Goal: Navigation & Orientation: Find specific page/section

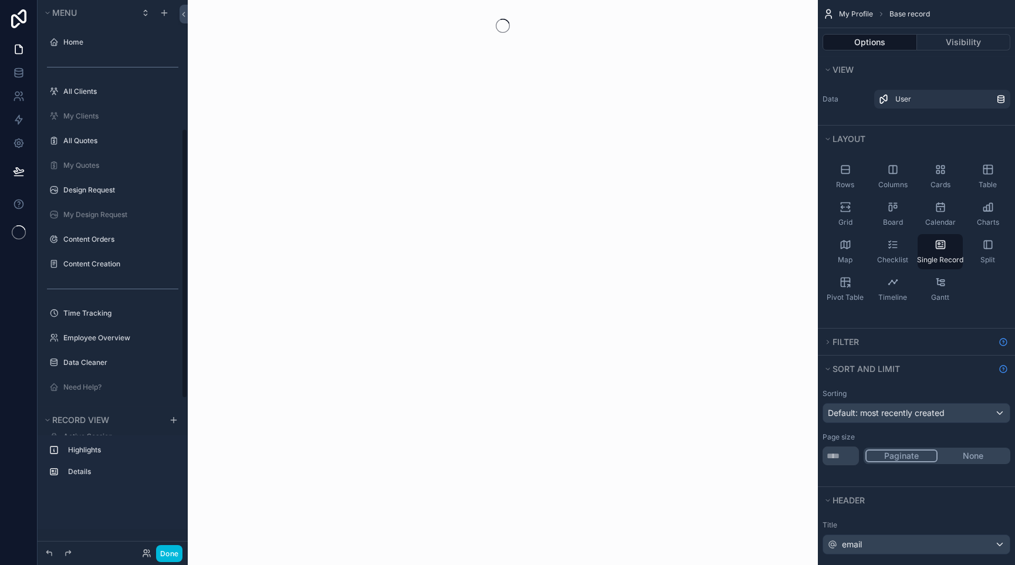
scroll to position [262, 0]
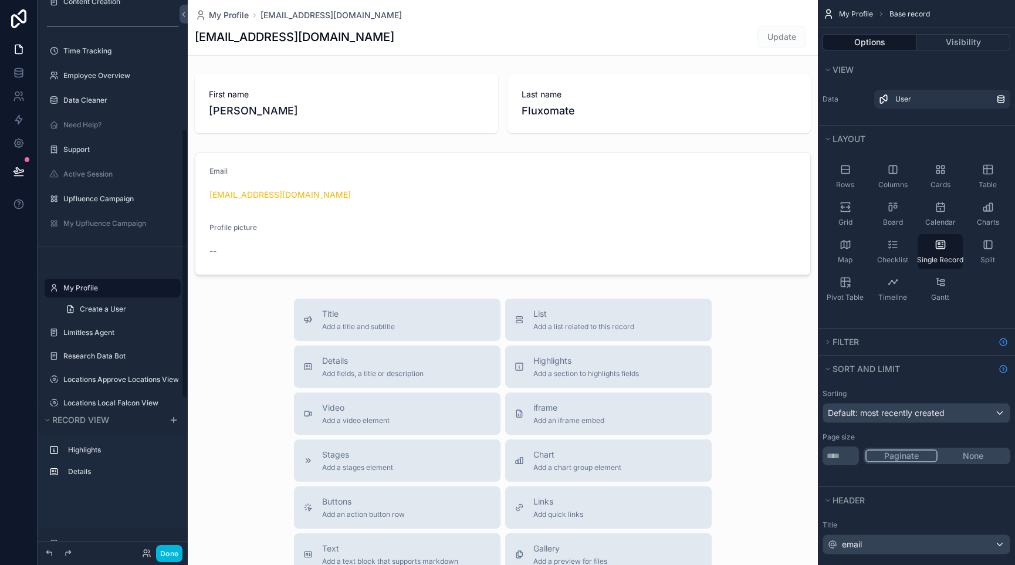
drag, startPoint x: 168, startPoint y: 555, endPoint x: 195, endPoint y: 532, distance: 35.4
click at [168, 555] on button "Done" at bounding box center [169, 553] width 26 height 17
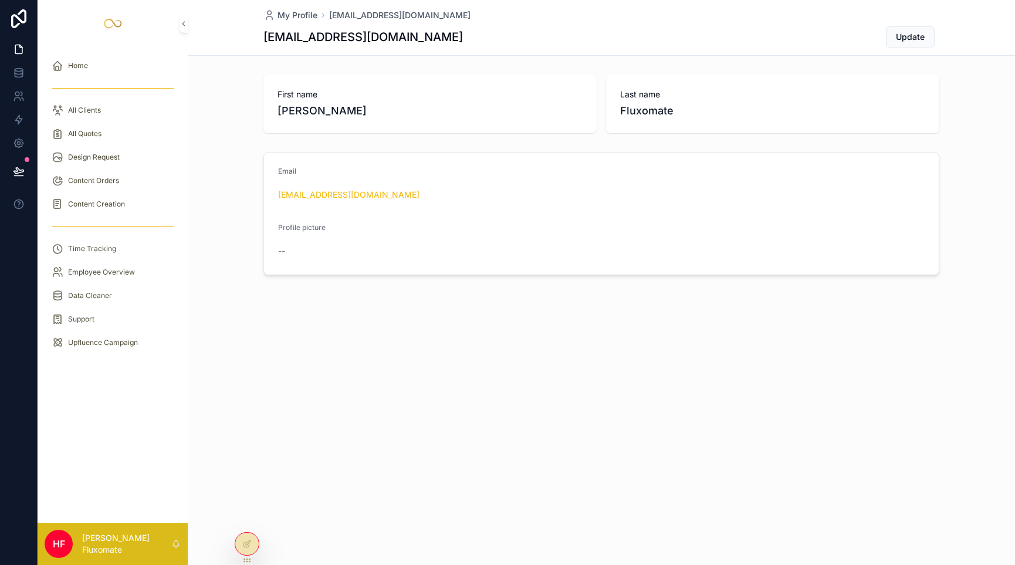
click at [116, 106] on div "All Clients" at bounding box center [113, 110] width 122 height 19
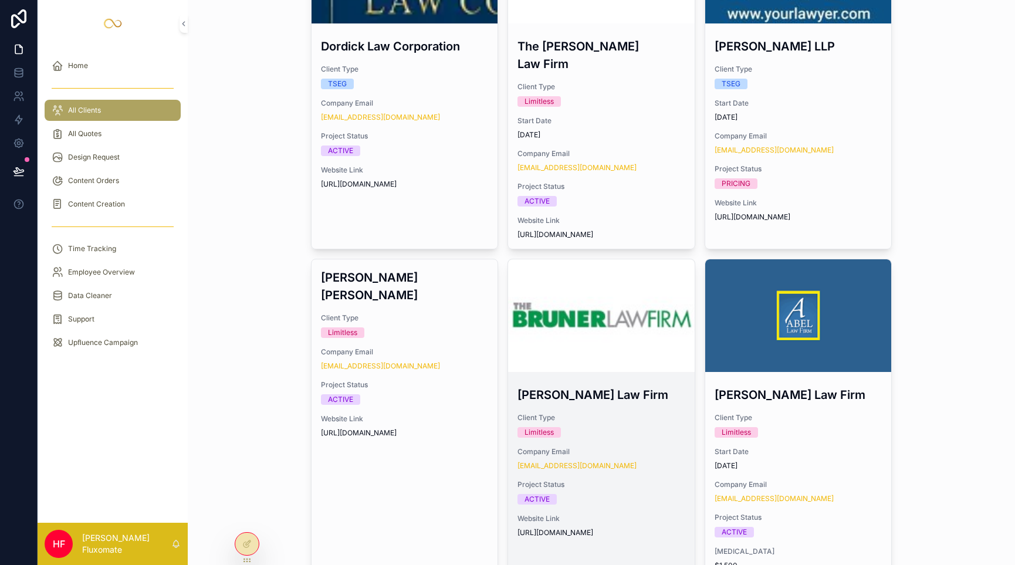
scroll to position [764, 0]
click at [627, 259] on div "scrollable content" at bounding box center [601, 315] width 187 height 113
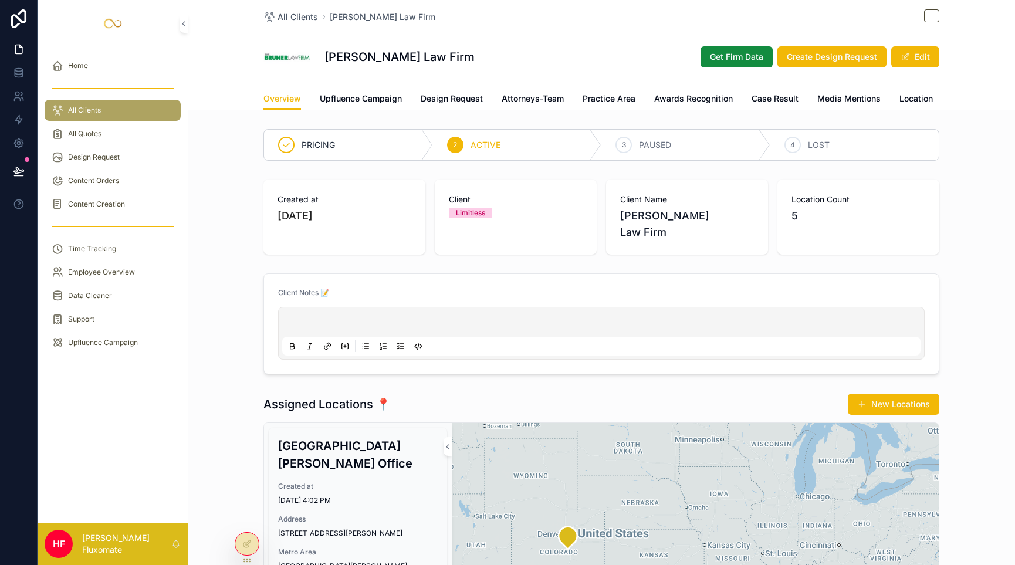
click at [336, 97] on span "Upfluence Campaign" at bounding box center [361, 99] width 82 height 12
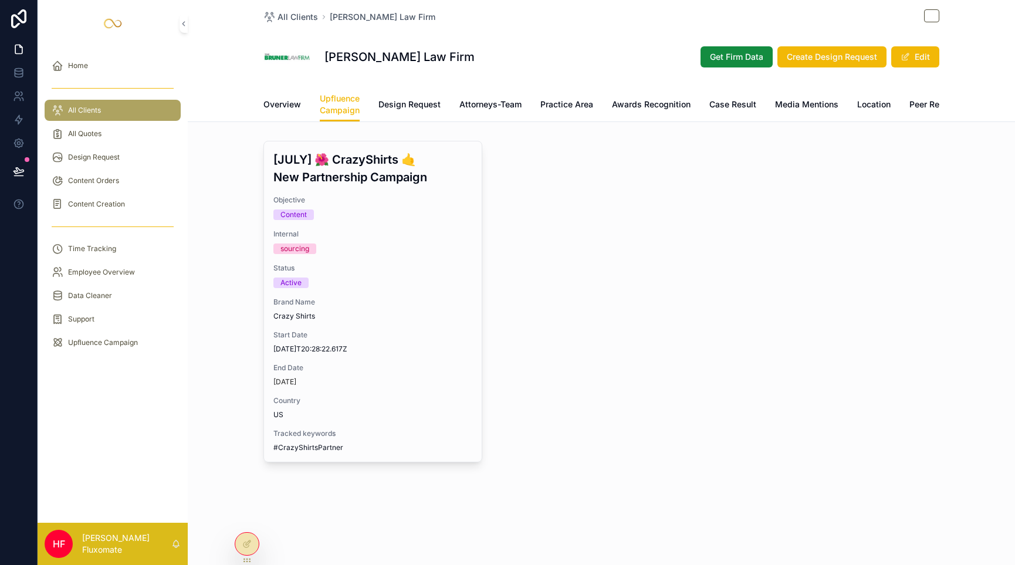
click at [411, 111] on link "Design Request" at bounding box center [409, 105] width 62 height 23
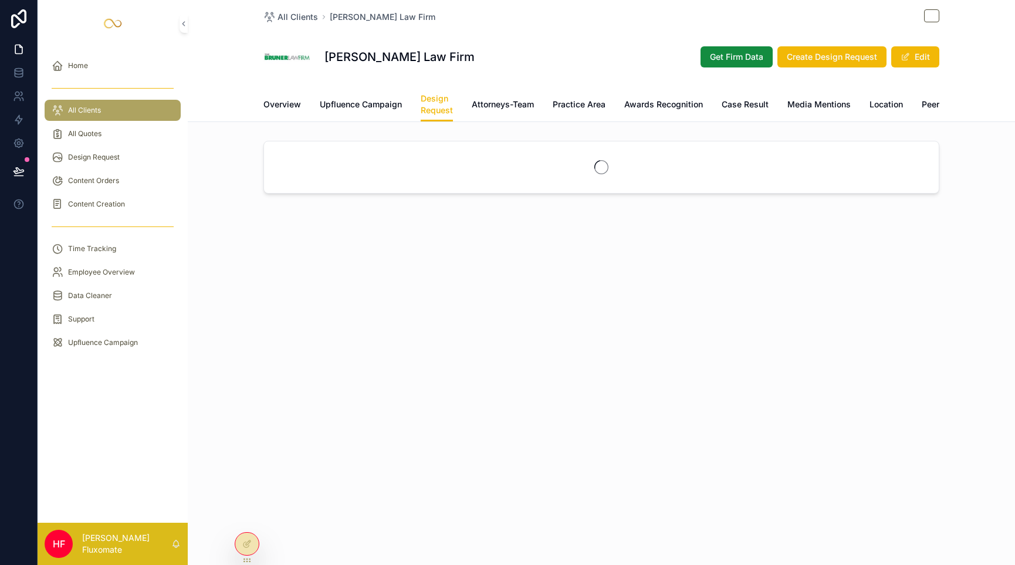
click at [480, 107] on span "Attorneys-Team" at bounding box center [503, 105] width 62 height 12
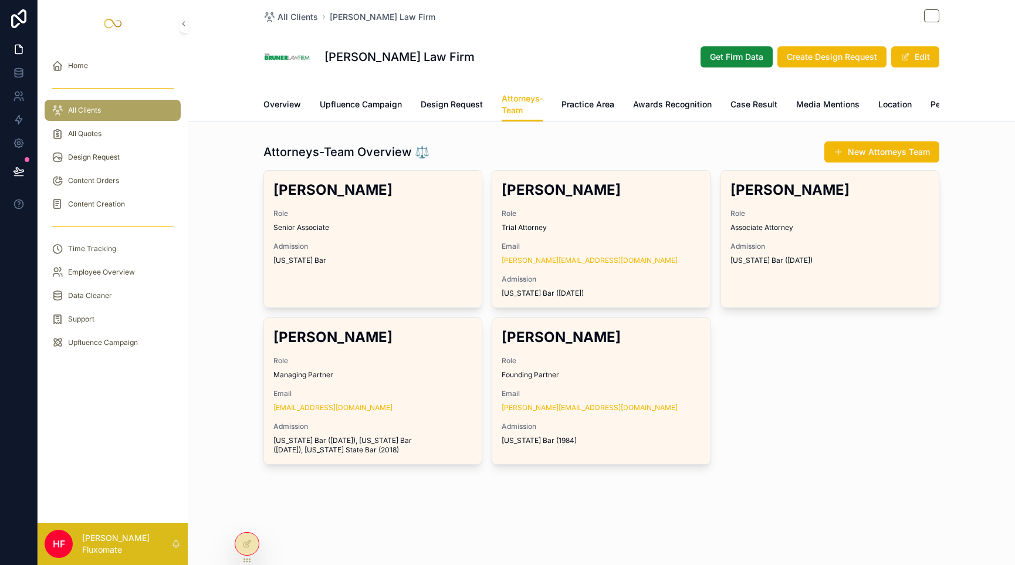
click at [579, 119] on div "Overview Upfluence Campaign Design Request Attorneys-Team Practice Area Awards …" at bounding box center [601, 104] width 676 height 34
click at [250, 550] on div at bounding box center [246, 544] width 23 height 22
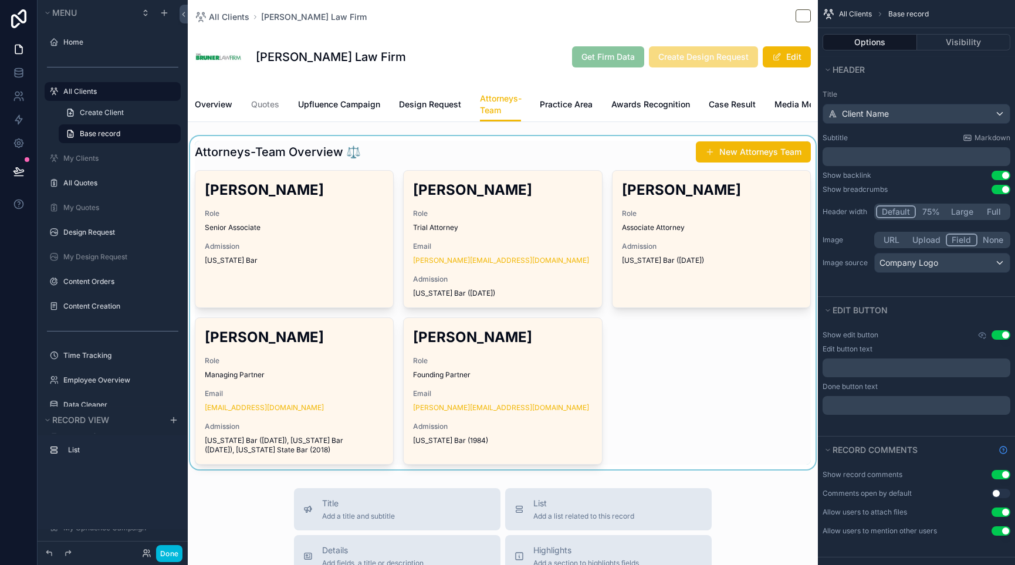
click at [505, 154] on div "scrollable content" at bounding box center [503, 302] width 630 height 333
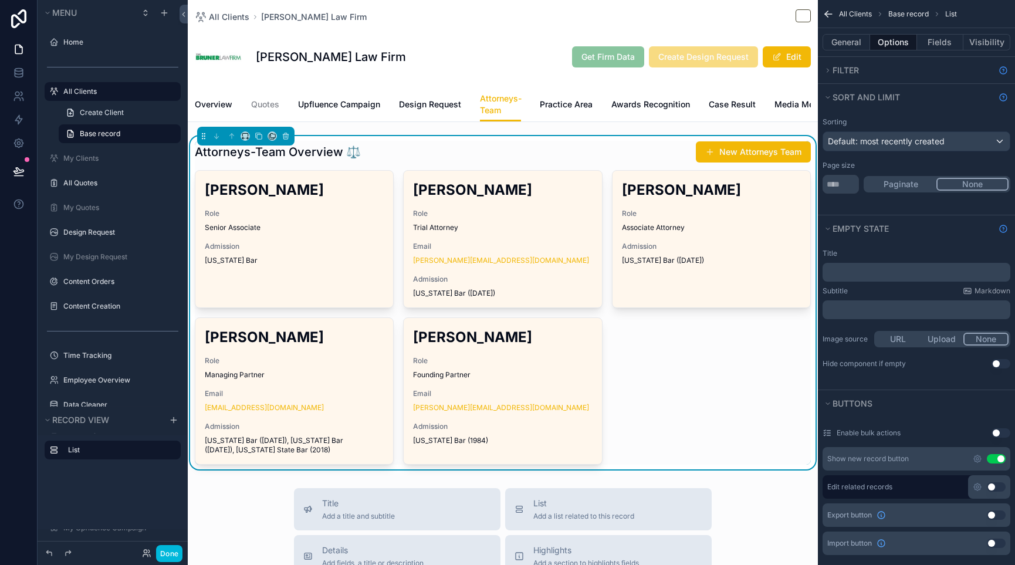
click at [526, 163] on div "Attorneys-Team Overview ⚖️ New Attorneys Team" at bounding box center [503, 152] width 616 height 22
click at [857, 38] on button "General" at bounding box center [847, 42] width 48 height 16
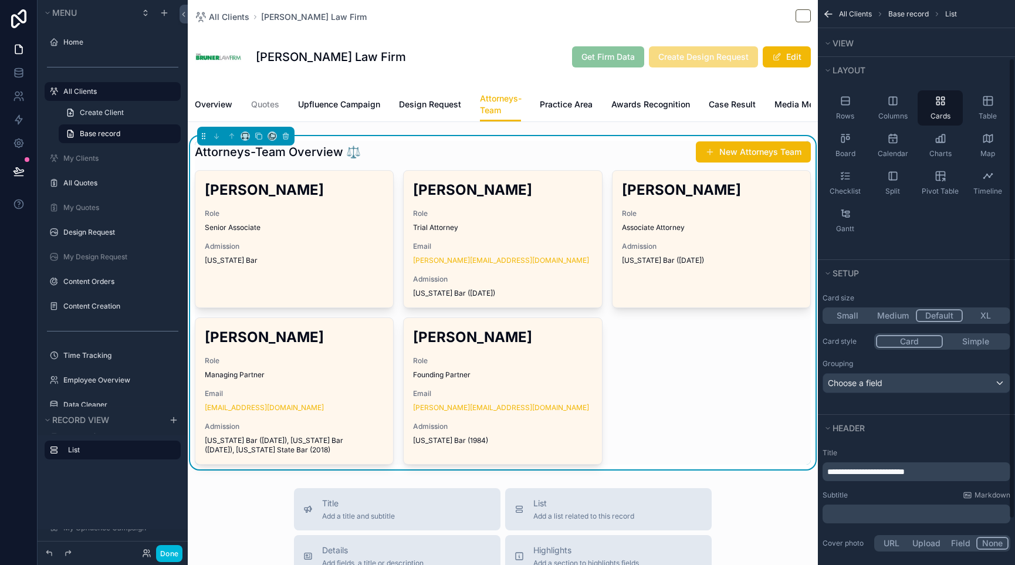
scroll to position [71, 0]
click at [975, 477] on p "**********" at bounding box center [917, 471] width 181 height 12
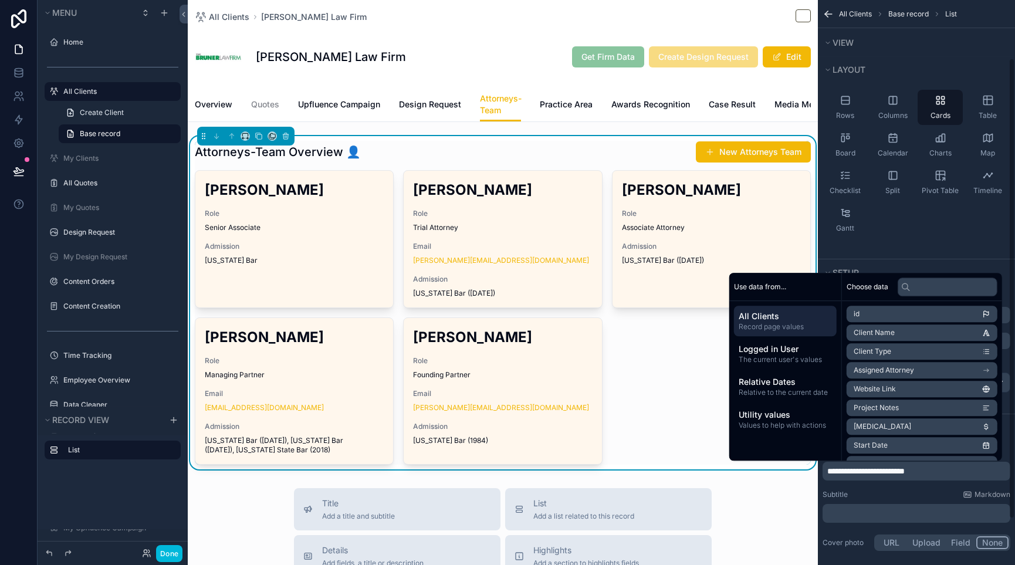
click at [634, 158] on div "Attorneys-Team Overview 👤 New Attorneys Team" at bounding box center [503, 152] width 616 height 22
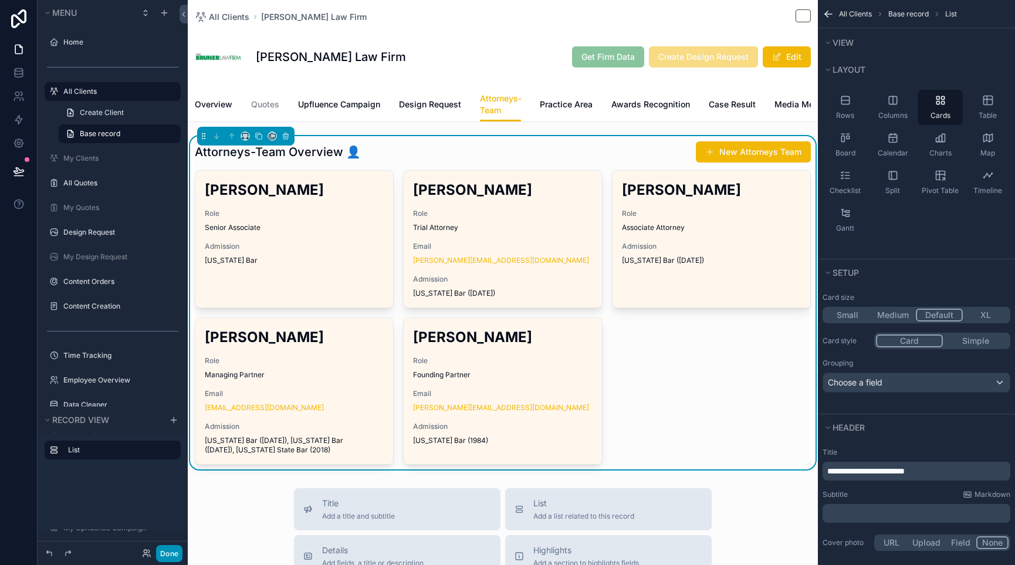
click at [161, 560] on button "Done" at bounding box center [169, 553] width 26 height 17
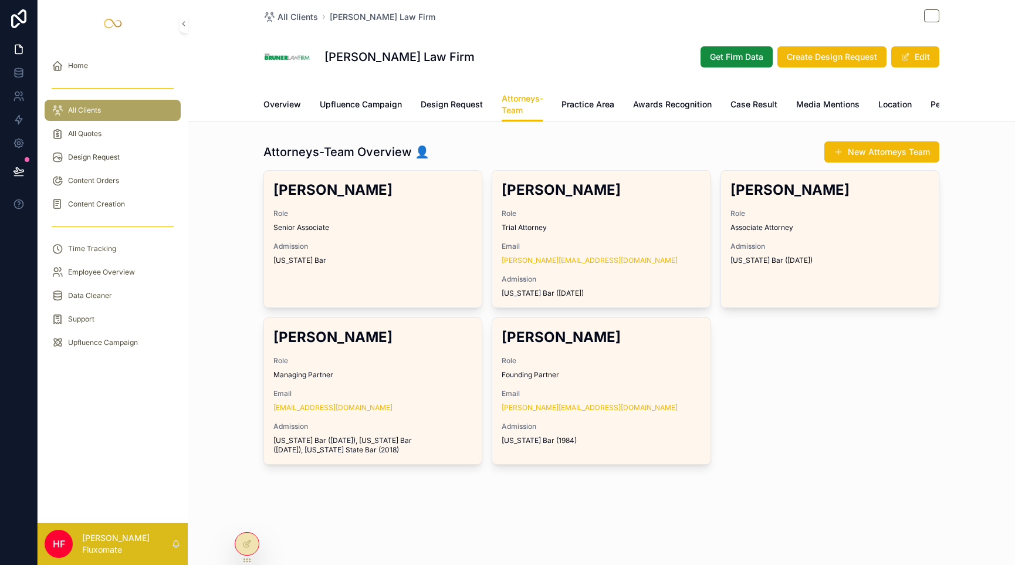
click at [559, 101] on div "Overview Upfluence Campaign Design Request Attorneys-Team Practice Area Awards …" at bounding box center [601, 104] width 676 height 34
click at [591, 107] on span "Practice Area" at bounding box center [588, 105] width 53 height 12
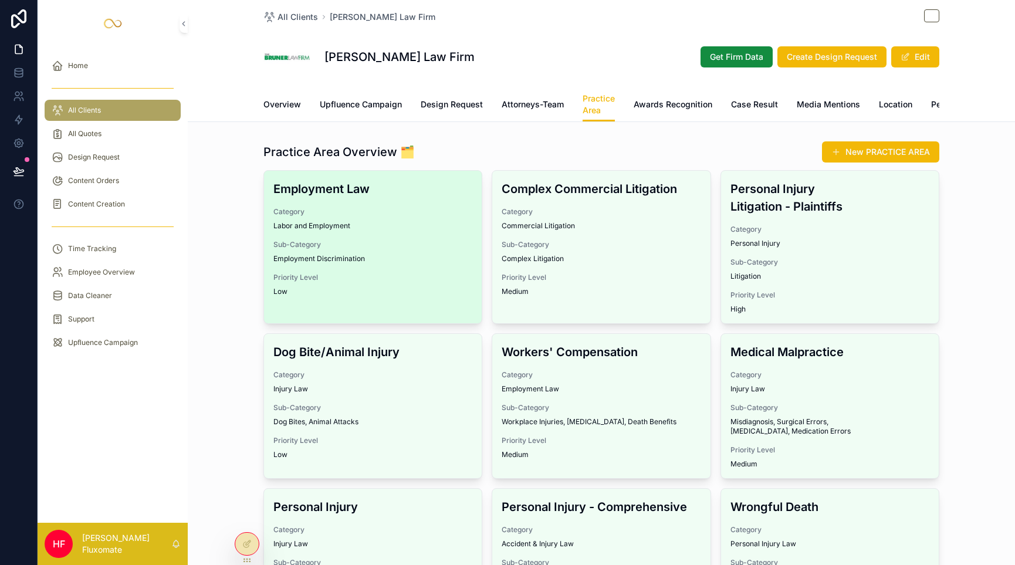
click at [446, 198] on h3 "Employment Law" at bounding box center [372, 189] width 199 height 18
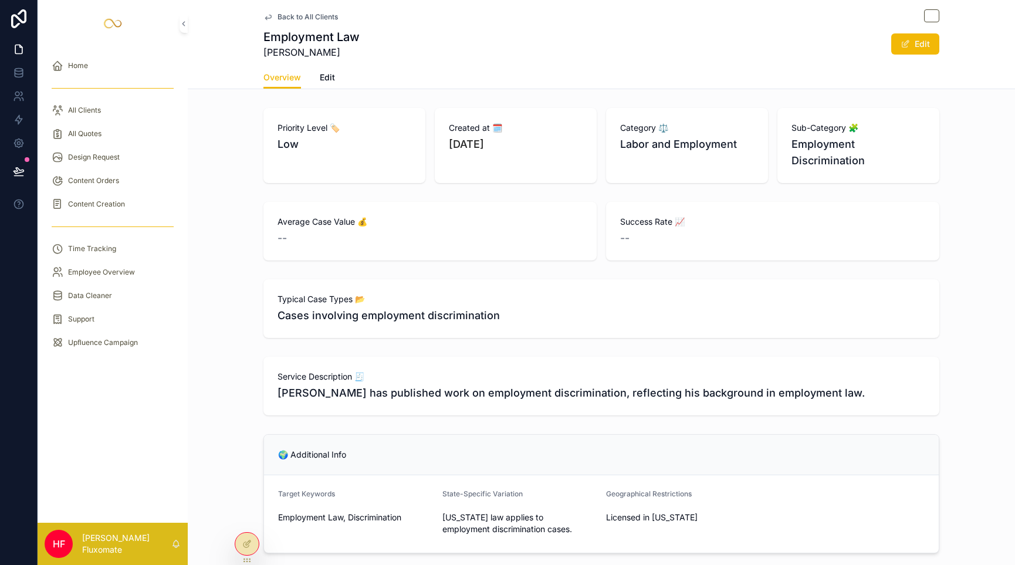
click at [249, 546] on icon at bounding box center [246, 543] width 9 height 9
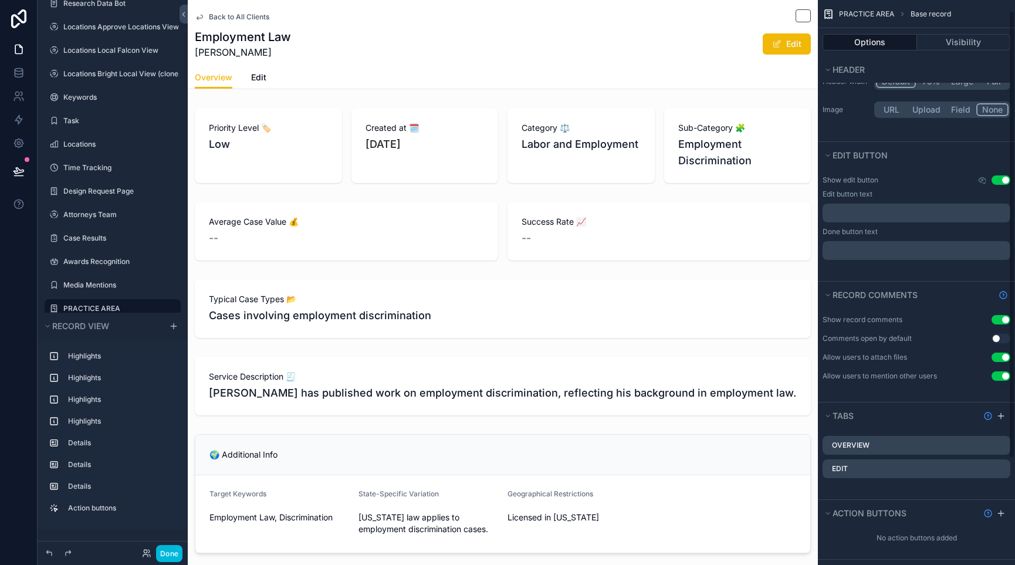
scroll to position [147, 0]
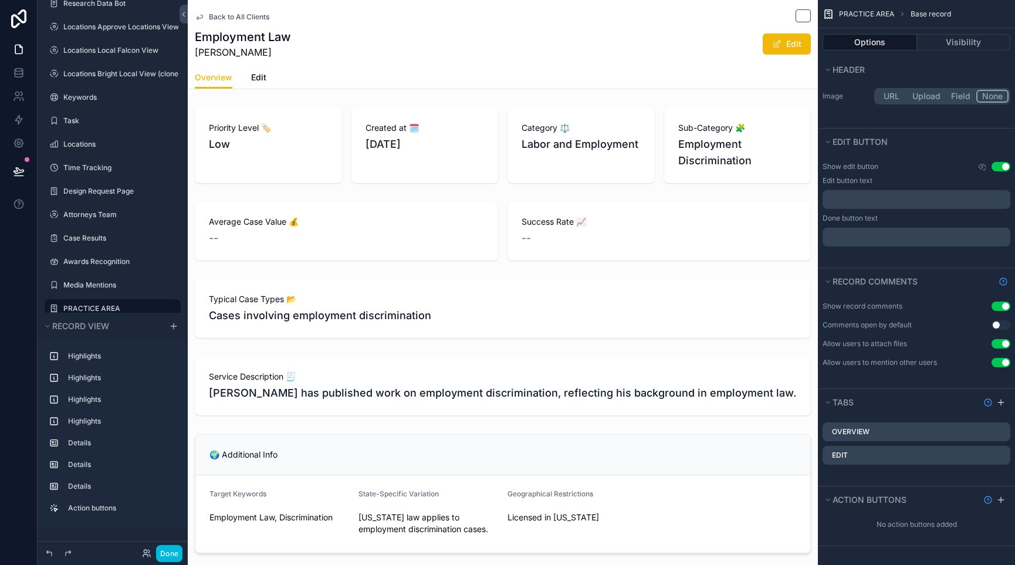
click at [712, 270] on div "Priority Level 🏷️ Low Created at 🗓️ [DATE] Category ⚖️ Labor and Employment Sub…" at bounding box center [503, 476] width 630 height 747
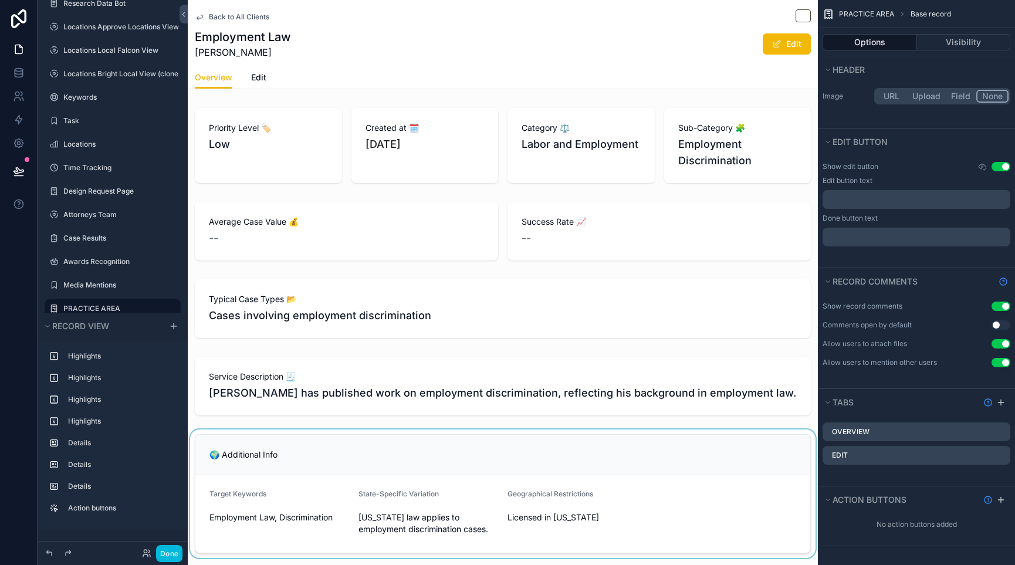
click at [681, 450] on div "scrollable content" at bounding box center [503, 494] width 630 height 129
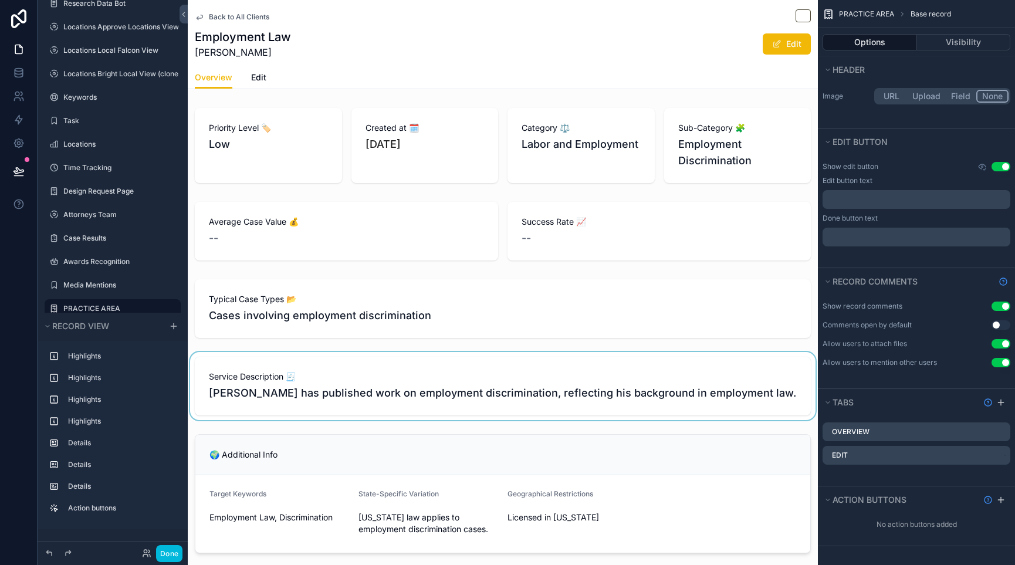
scroll to position [0, 0]
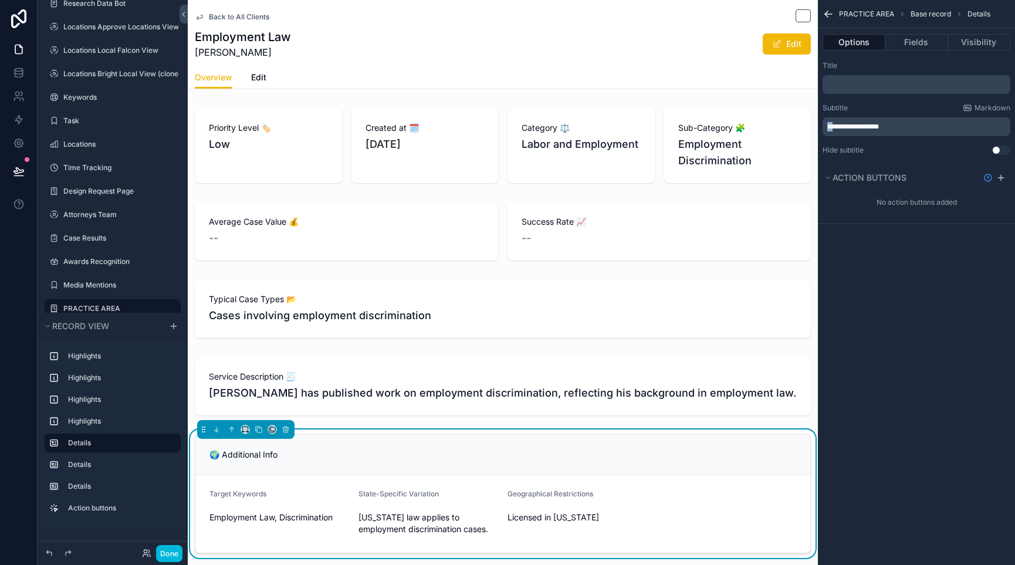
drag, startPoint x: 836, startPoint y: 123, endPoint x: 820, endPoint y: 124, distance: 15.9
click at [820, 124] on div "**********" at bounding box center [916, 107] width 197 height 103
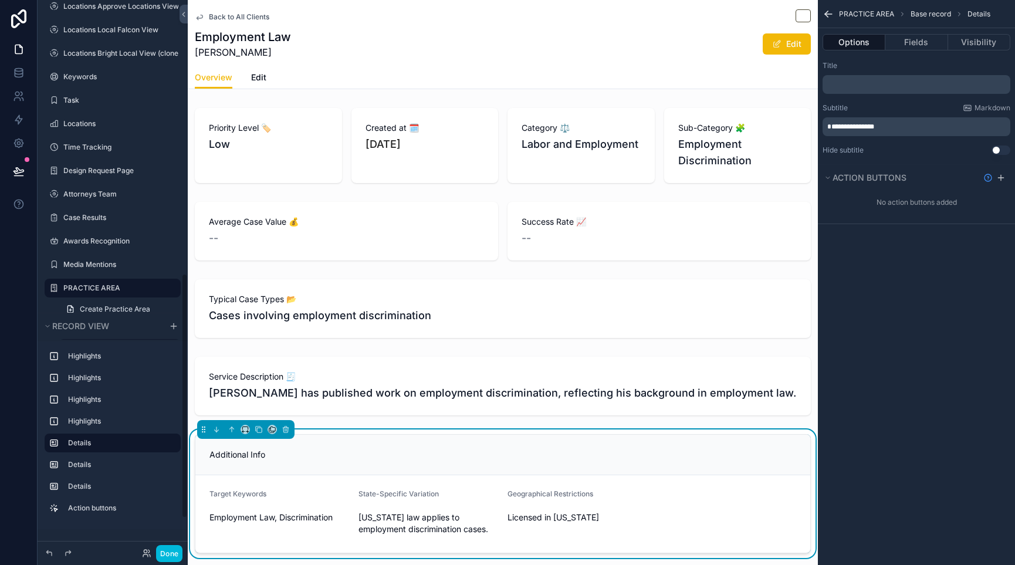
paste div "scrollable content"
click at [877, 129] on span "**********" at bounding box center [853, 126] width 53 height 7
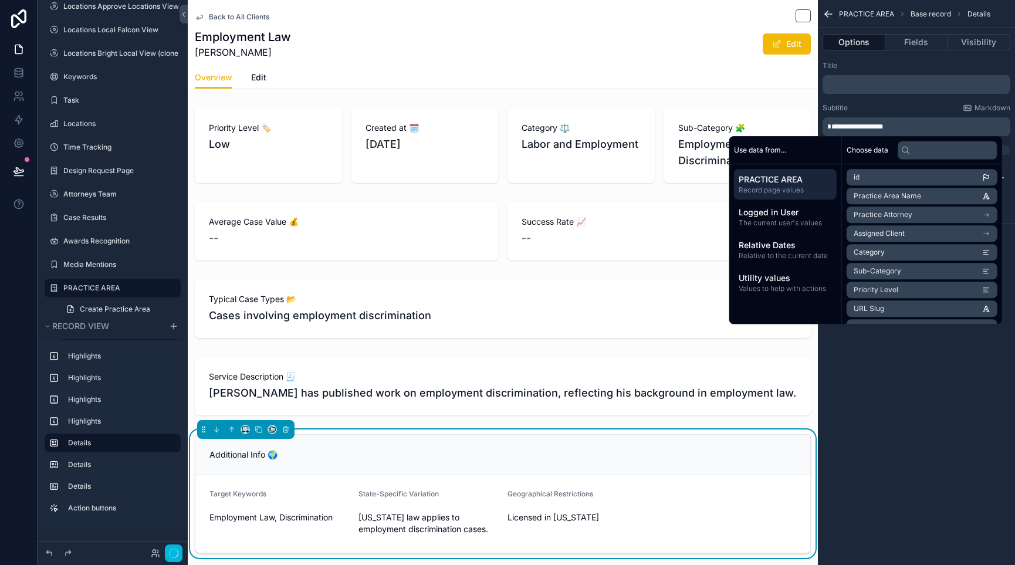
click at [831, 128] on span "**********" at bounding box center [855, 126] width 56 height 7
click at [962, 462] on div "**********" at bounding box center [916, 282] width 197 height 565
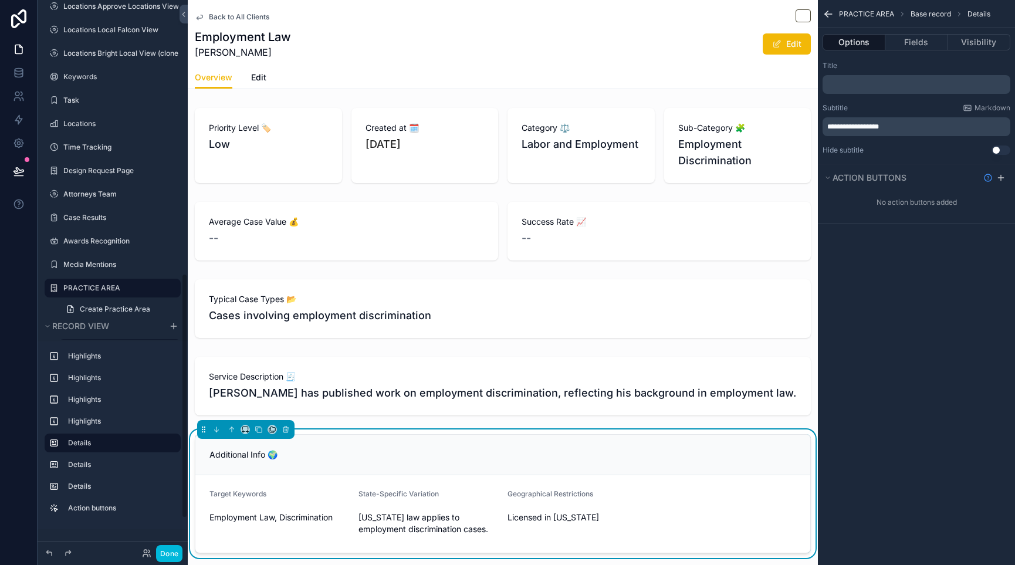
click at [163, 557] on button "Done" at bounding box center [169, 553] width 26 height 17
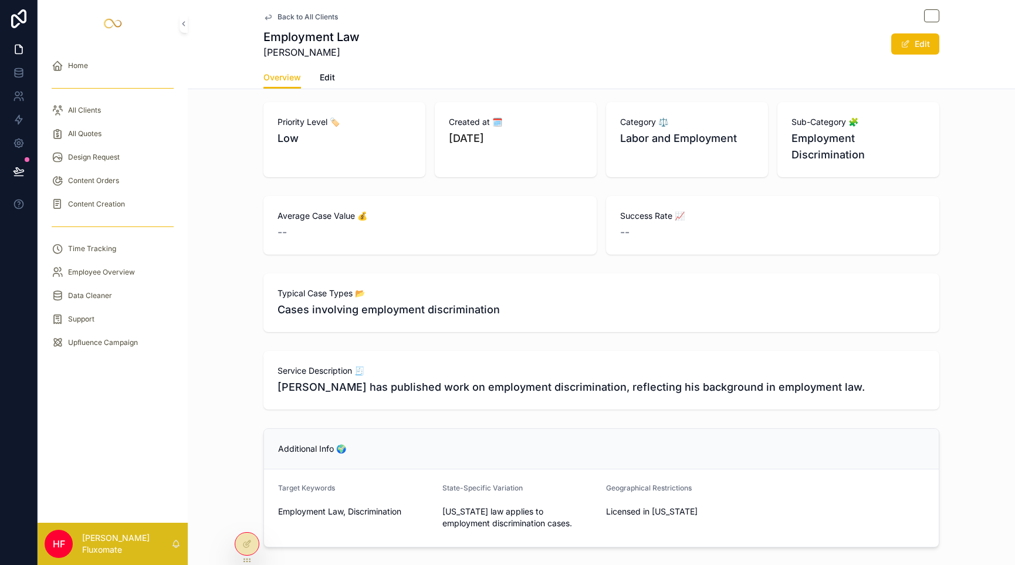
scroll to position [0, 0]
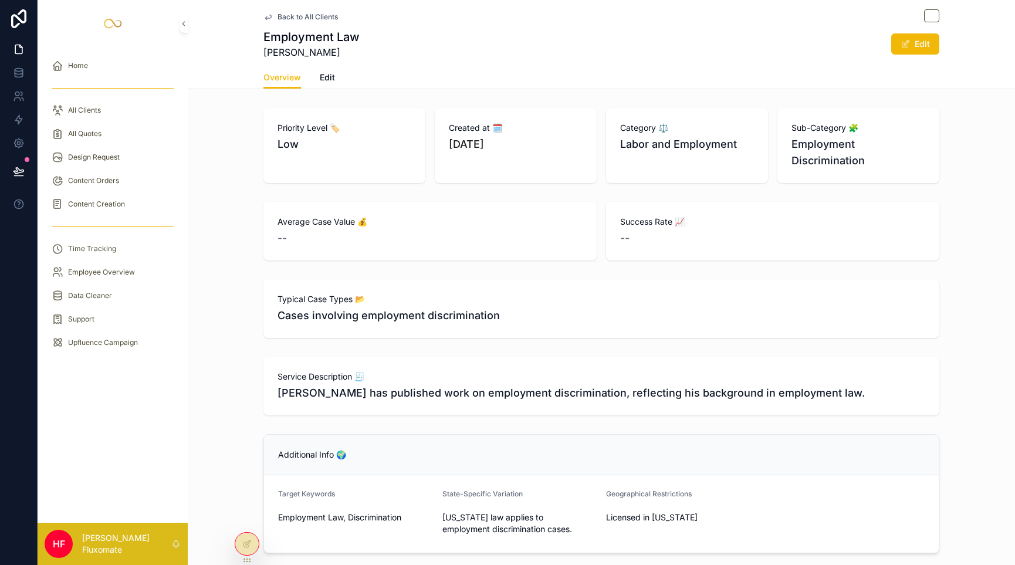
click at [318, 15] on span "Back to All Clients" at bounding box center [308, 16] width 60 height 9
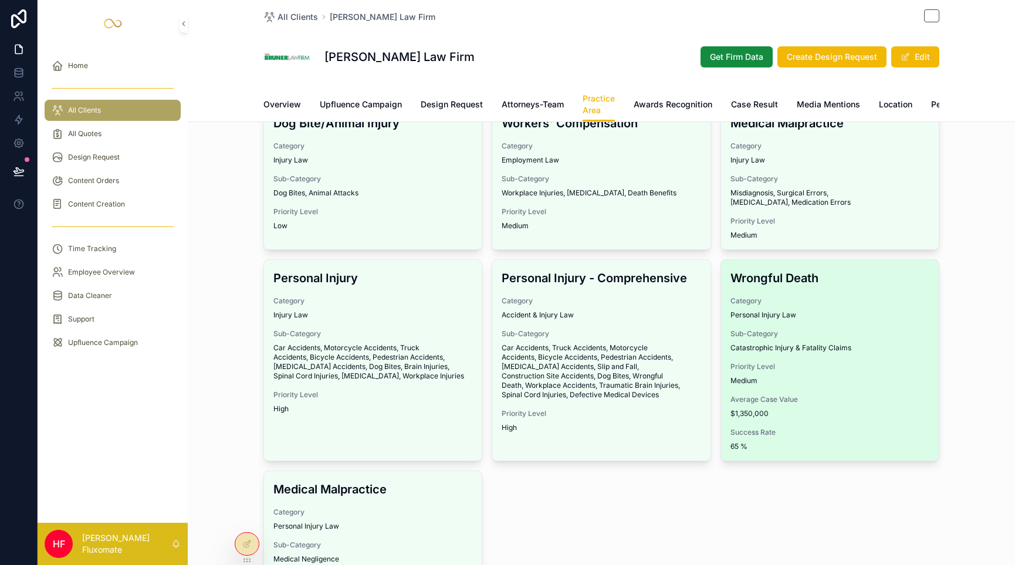
scroll to position [243, 0]
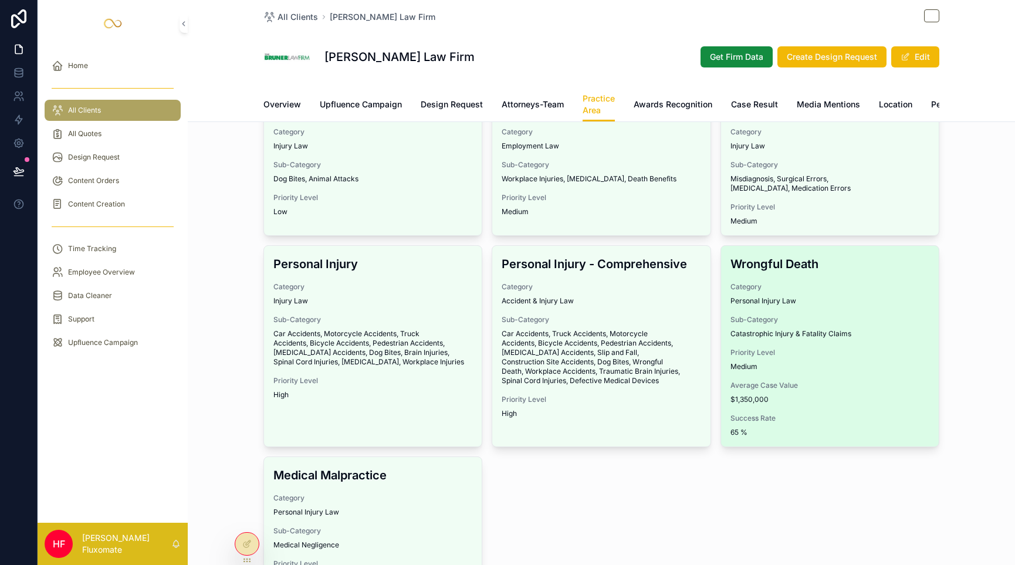
click at [840, 302] on div "Category Personal Injury Law" at bounding box center [830, 293] width 199 height 23
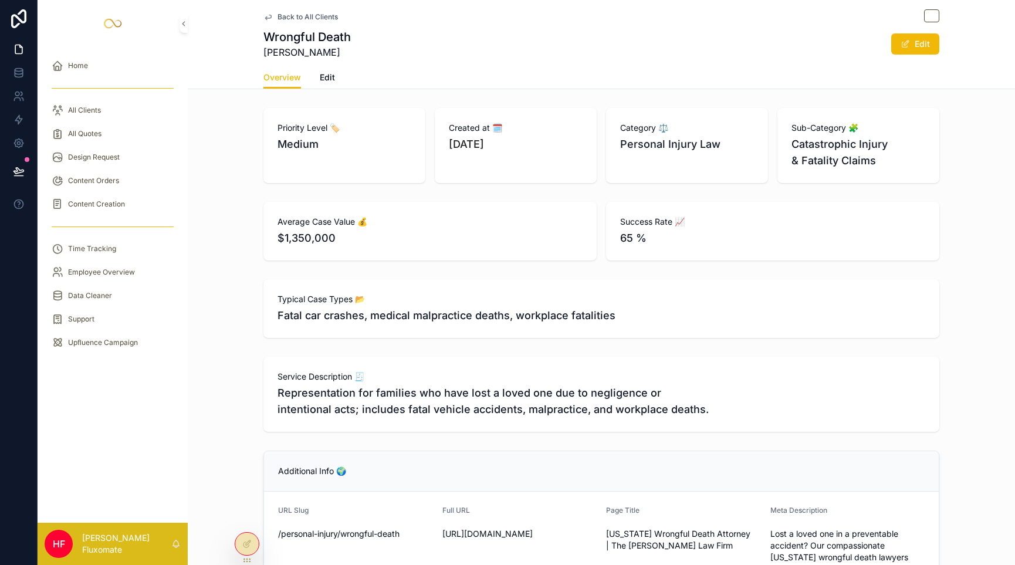
click at [310, 12] on span "Back to All Clients" at bounding box center [308, 16] width 60 height 9
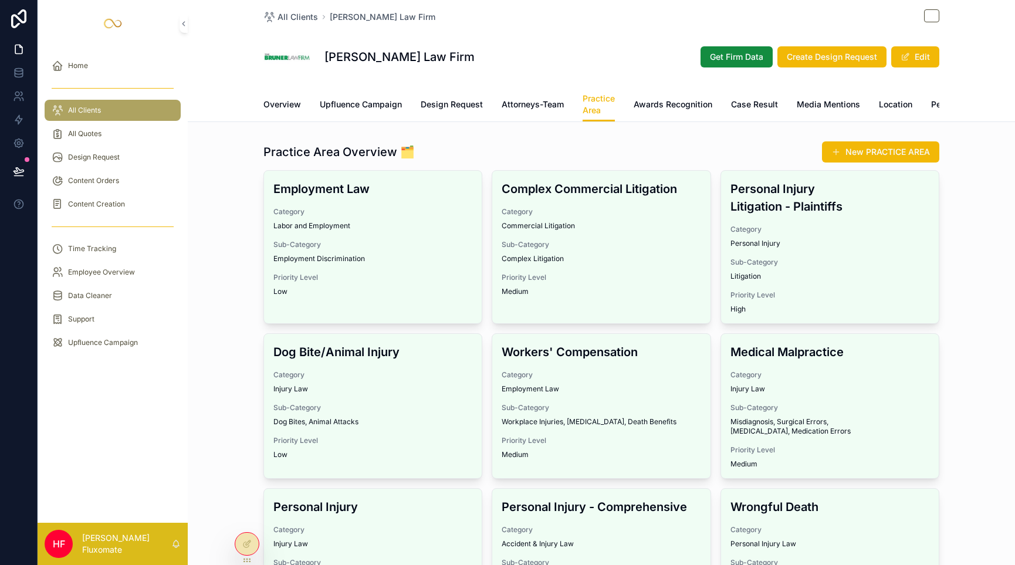
click at [655, 110] on span "Awards Recognition" at bounding box center [673, 105] width 79 height 12
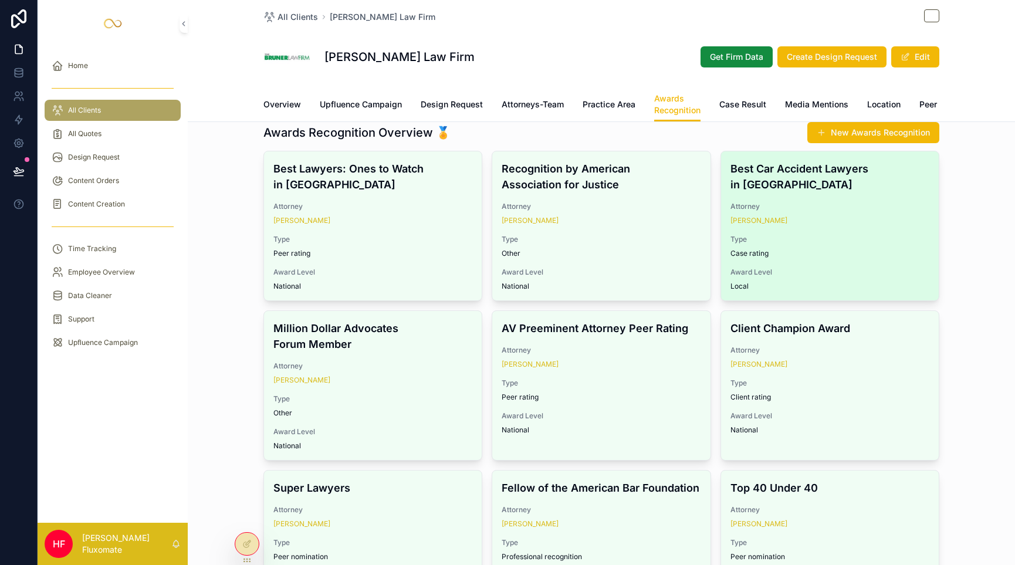
scroll to position [16, 0]
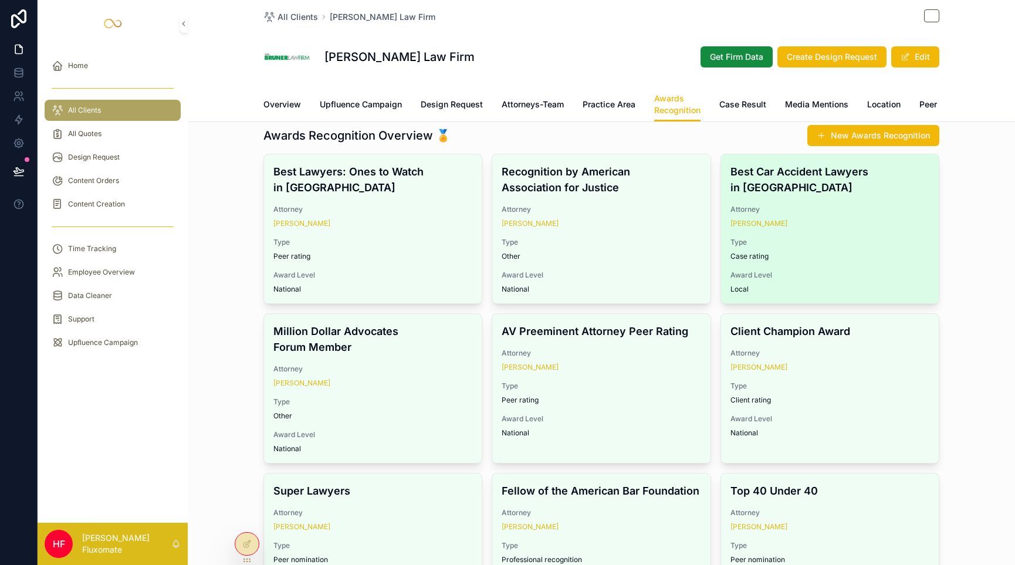
click at [818, 238] on span "Type" at bounding box center [830, 242] width 199 height 9
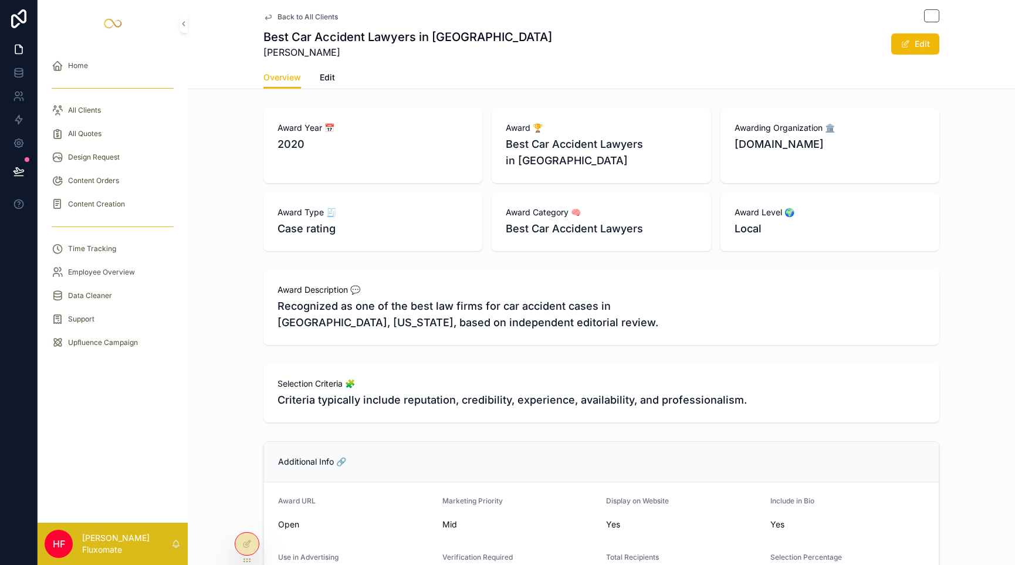
click at [318, 15] on span "Back to All Clients" at bounding box center [308, 16] width 60 height 9
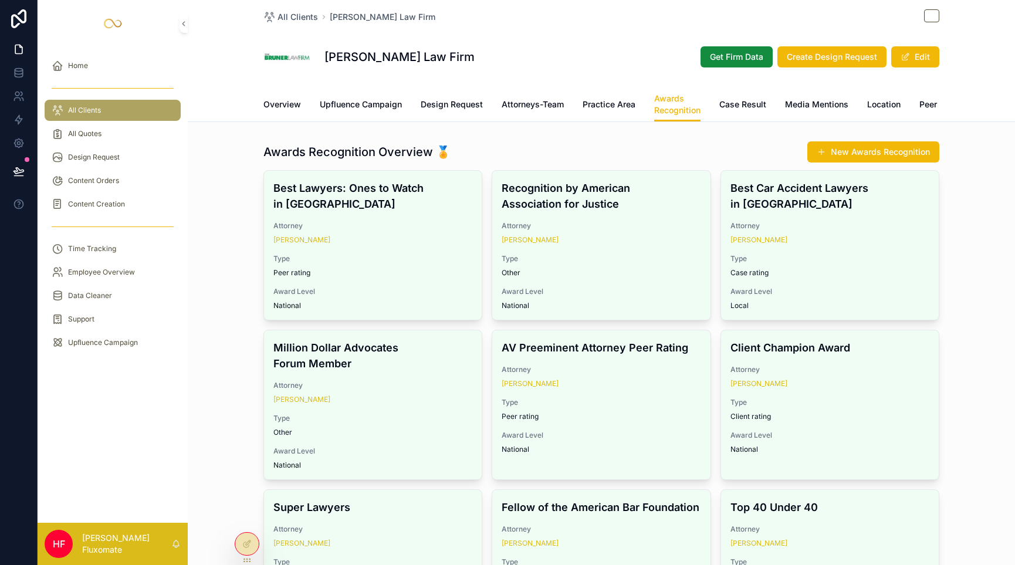
click at [736, 104] on span "Case Result" at bounding box center [742, 105] width 47 height 12
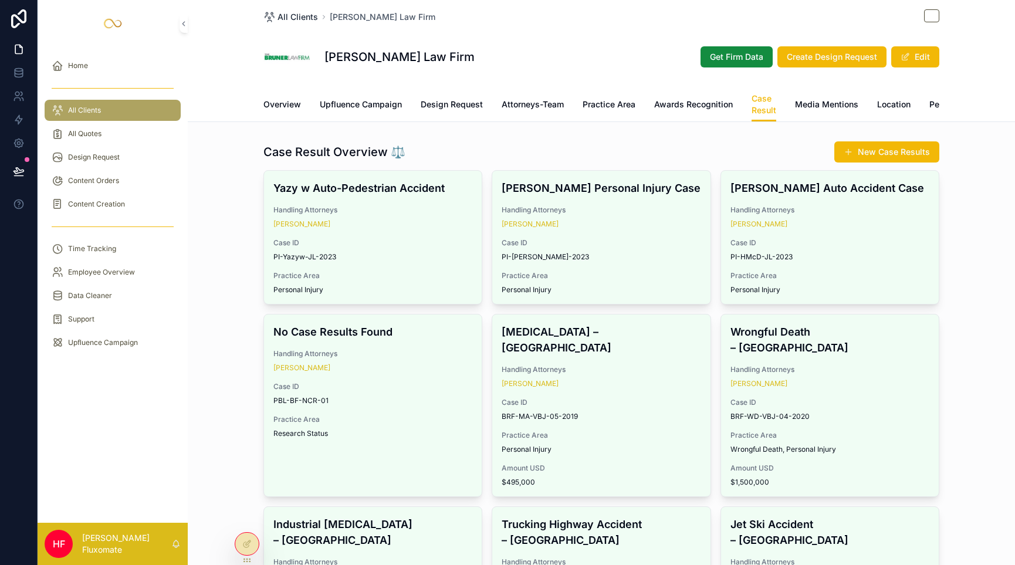
click at [298, 15] on span "All Clients" at bounding box center [298, 17] width 40 height 12
